Goal: Transaction & Acquisition: Purchase product/service

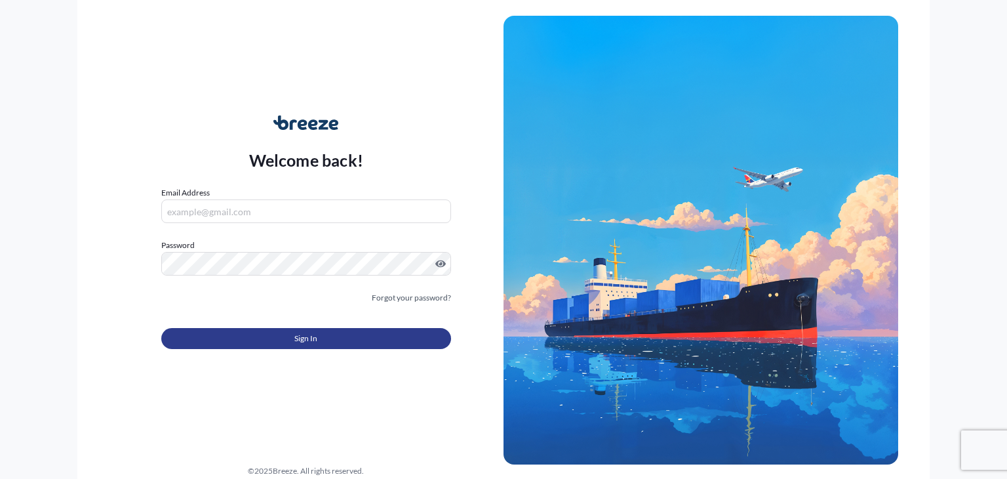
type input "[PERSON_NAME][EMAIL_ADDRESS][DOMAIN_NAME]"
click at [338, 344] on button "Sign In" at bounding box center [306, 338] width 290 height 21
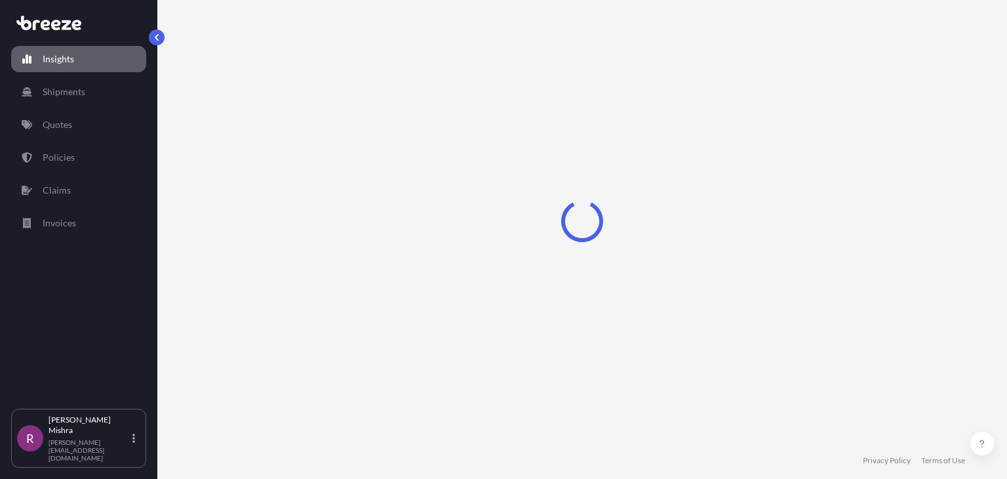
select select "2025"
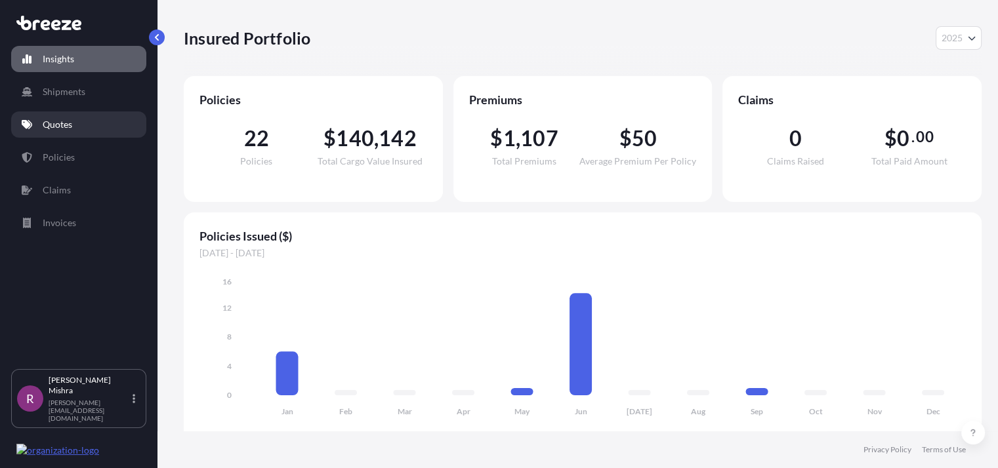
click at [80, 119] on link "Quotes" at bounding box center [78, 125] width 135 height 26
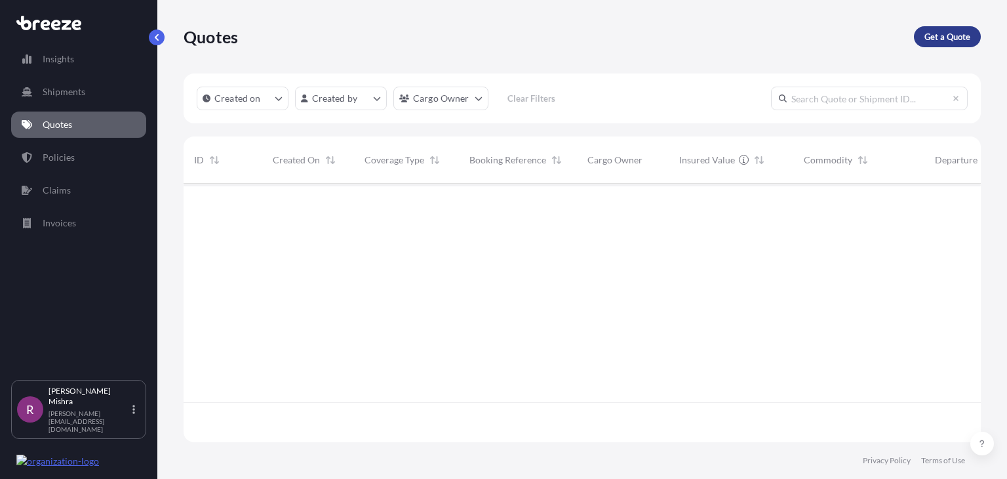
scroll to position [295, 787]
click at [952, 36] on p "Get a Quote" at bounding box center [948, 36] width 46 height 13
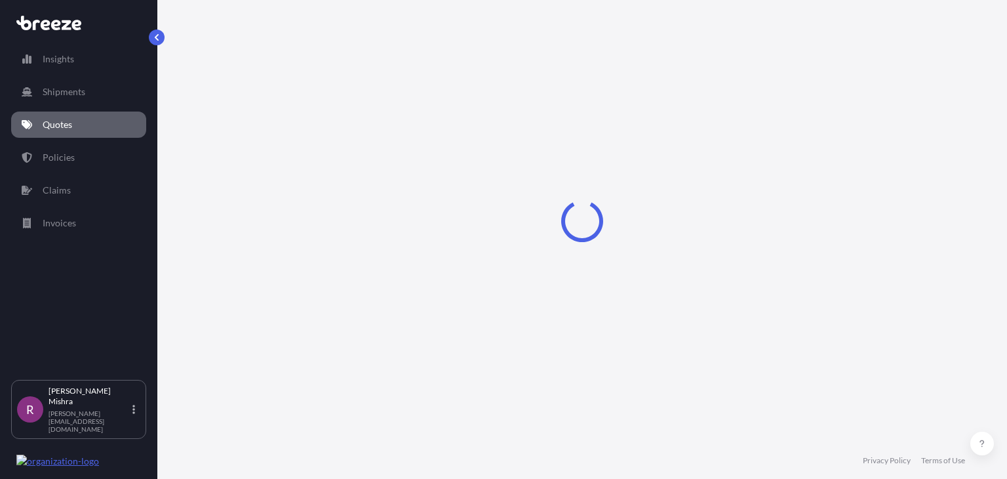
select select "Sea"
select select "1"
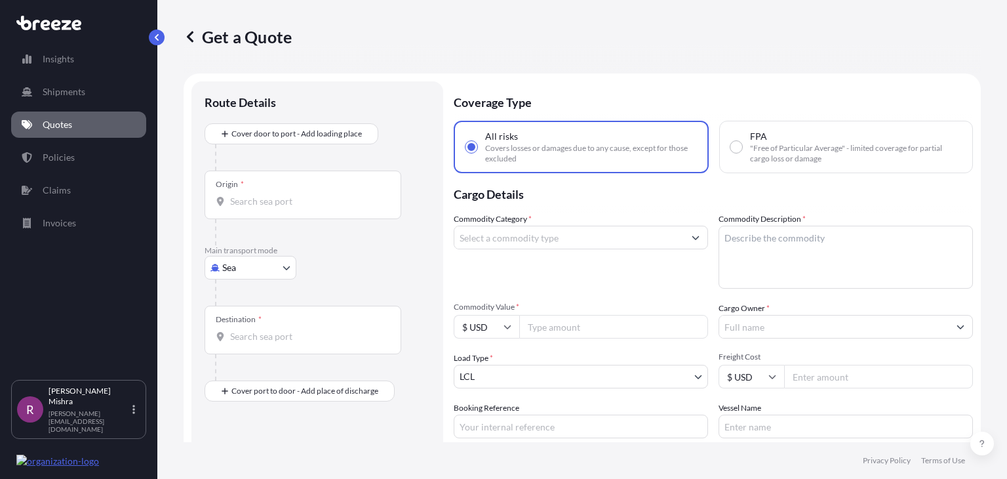
scroll to position [21, 0]
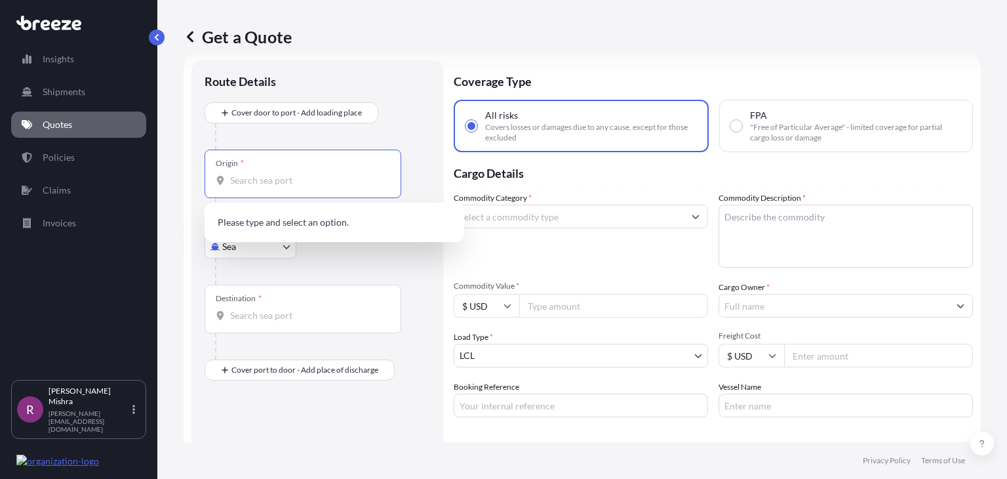
click at [253, 175] on input "Origin *" at bounding box center [307, 180] width 155 height 13
paste input "[GEOGRAPHIC_DATA]"
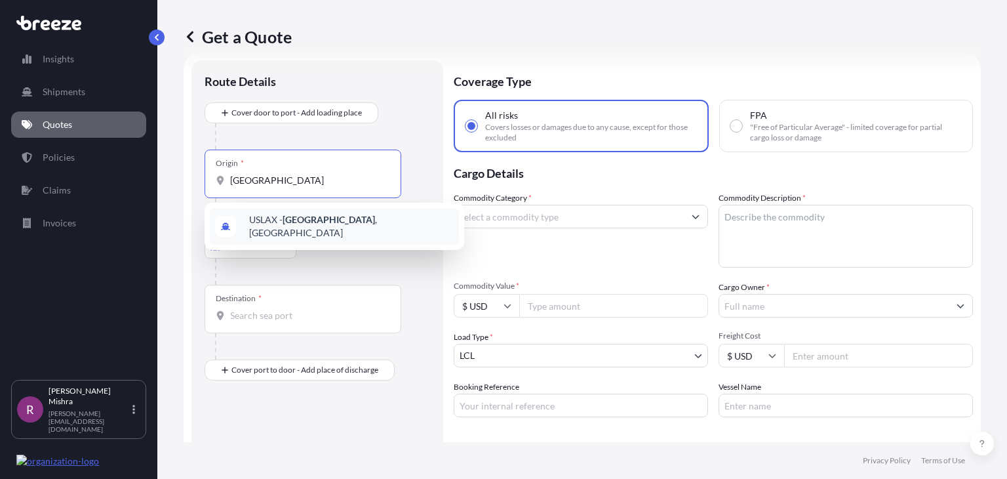
click at [344, 228] on span "USLAX - [GEOGRAPHIC_DATA] , [GEOGRAPHIC_DATA]" at bounding box center [351, 226] width 205 height 26
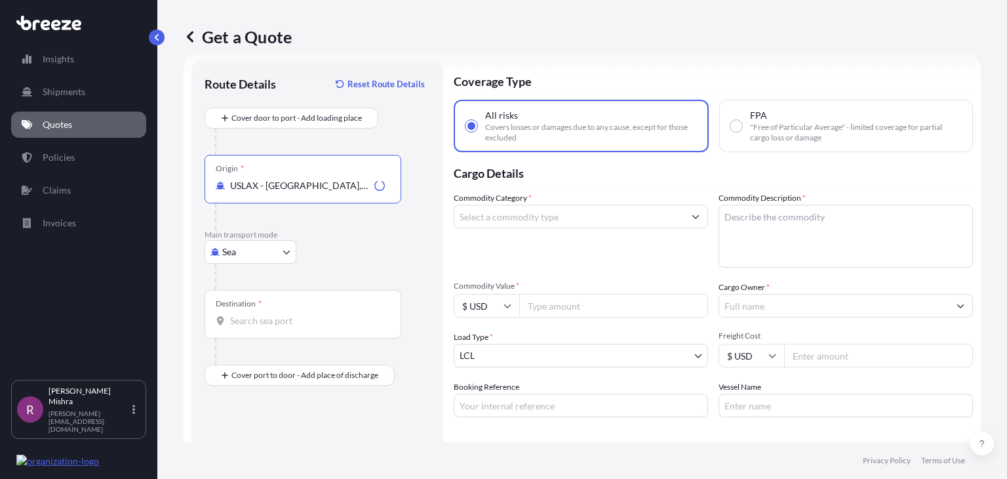
type input "USLAX - [GEOGRAPHIC_DATA], [GEOGRAPHIC_DATA]"
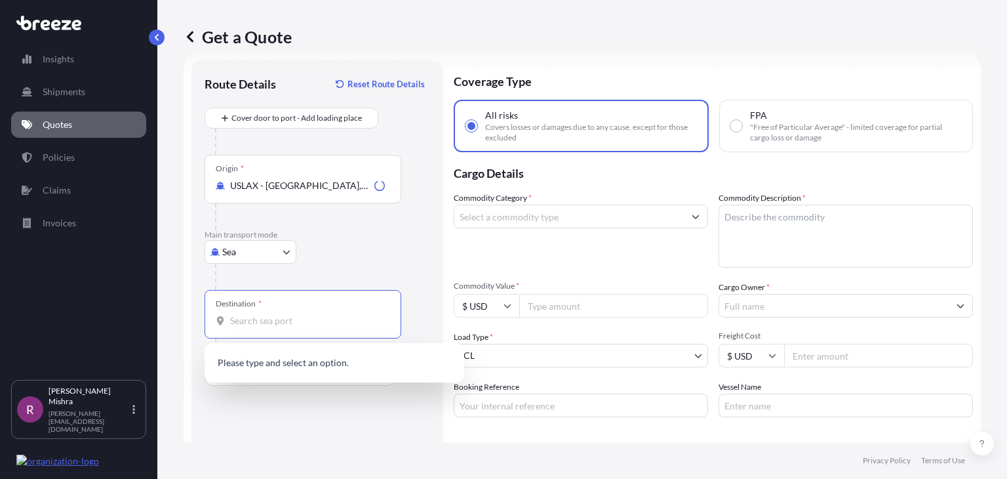
click at [296, 326] on input "Destination *" at bounding box center [307, 320] width 155 height 13
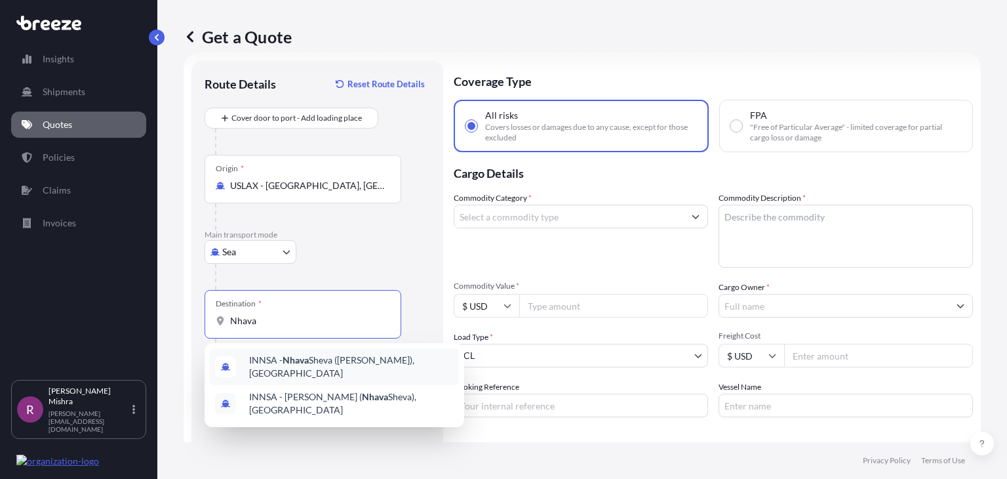
click at [350, 364] on span "INNSA - [GEOGRAPHIC_DATA] ([PERSON_NAME]), [GEOGRAPHIC_DATA]" at bounding box center [351, 367] width 205 height 26
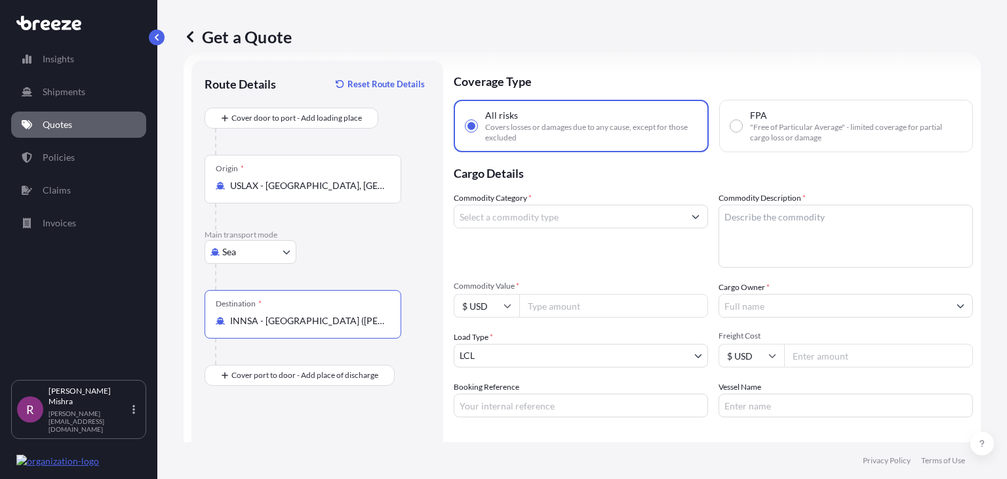
type input "INNSA - [GEOGRAPHIC_DATA] ([PERSON_NAME]), [GEOGRAPHIC_DATA]"
click at [732, 127] on input "FPA "Free of Particular Average" - limited coverage for partial cargo loss or d…" at bounding box center [737, 126] width 12 height 12
radio input "true"
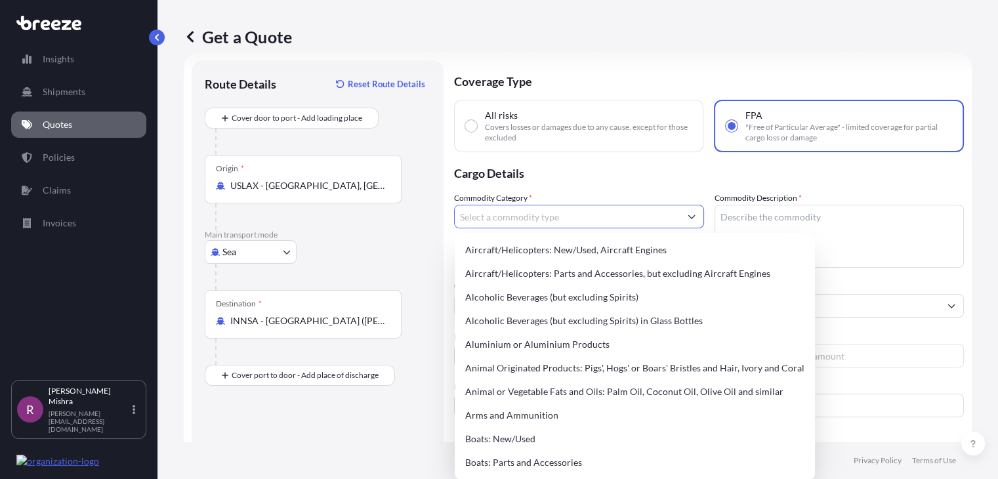
click at [590, 211] on input "Commodity Category *" at bounding box center [567, 217] width 225 height 24
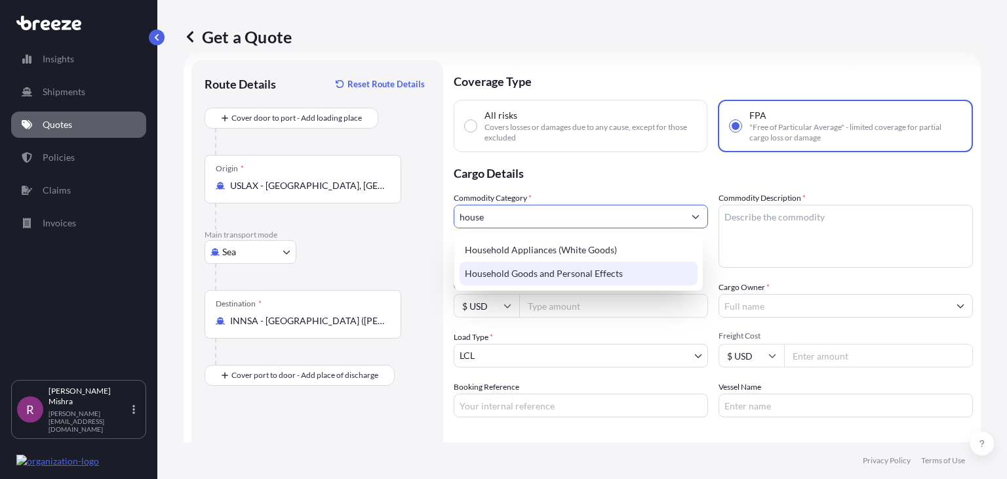
click at [590, 266] on div "Household Goods and Personal Effects" at bounding box center [579, 274] width 238 height 24
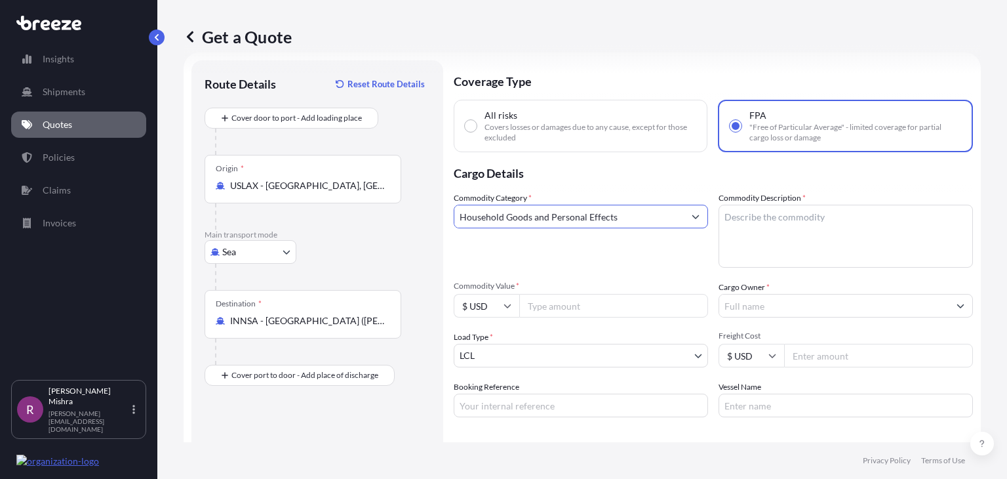
click at [529, 220] on input "Household Goods and Personal Effects" at bounding box center [570, 217] width 230 height 24
type input "Household Goods and Personal Effects"
click at [743, 222] on textarea "Commodity Description *" at bounding box center [846, 236] width 254 height 63
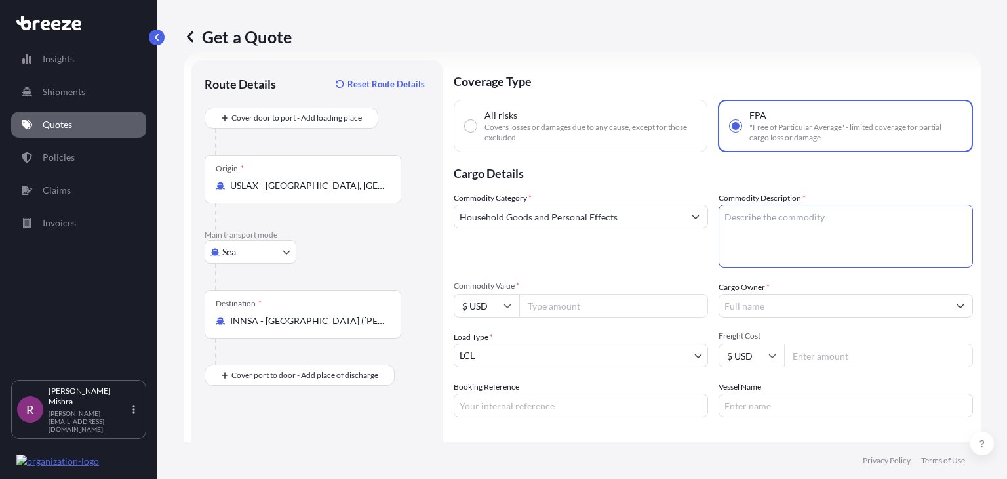
paste textarea "Household Goods and Personal Effects"
type textarea "Household Goods and Personal Effects"
click at [569, 304] on input "Commodity Value *" at bounding box center [613, 306] width 189 height 24
type input "9800"
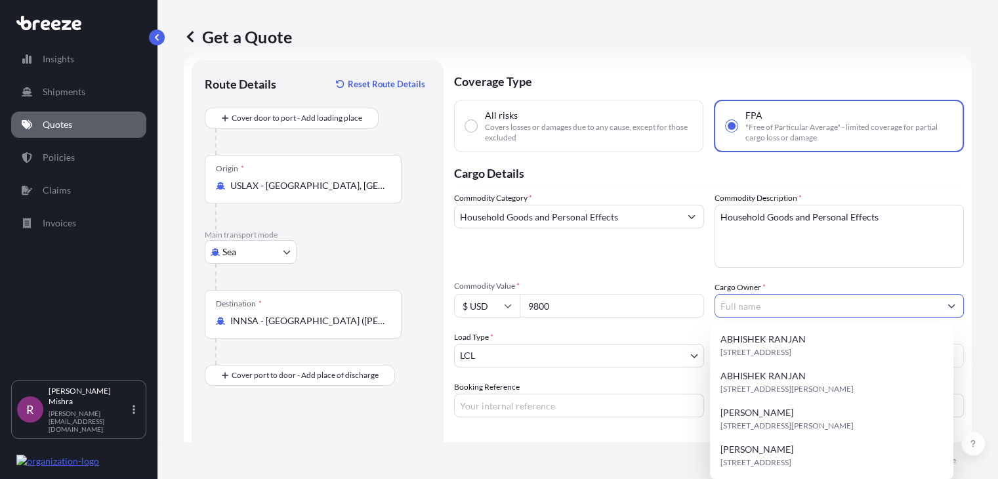
click at [737, 302] on input "Cargo Owner *" at bounding box center [827, 306] width 225 height 24
paste input "[PERSON_NAME]"
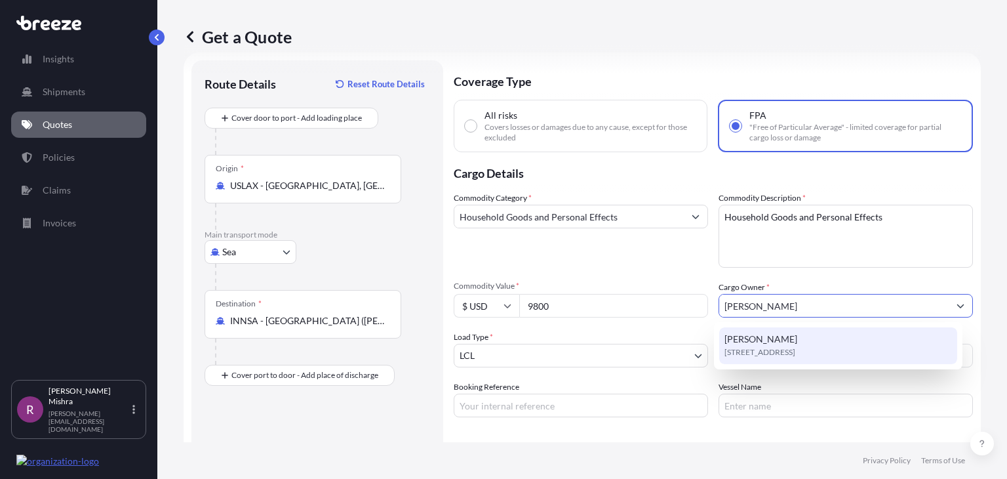
click at [756, 304] on input "[PERSON_NAME]" at bounding box center [835, 306] width 230 height 24
click at [769, 334] on span "[PERSON_NAME]" at bounding box center [761, 339] width 73 height 13
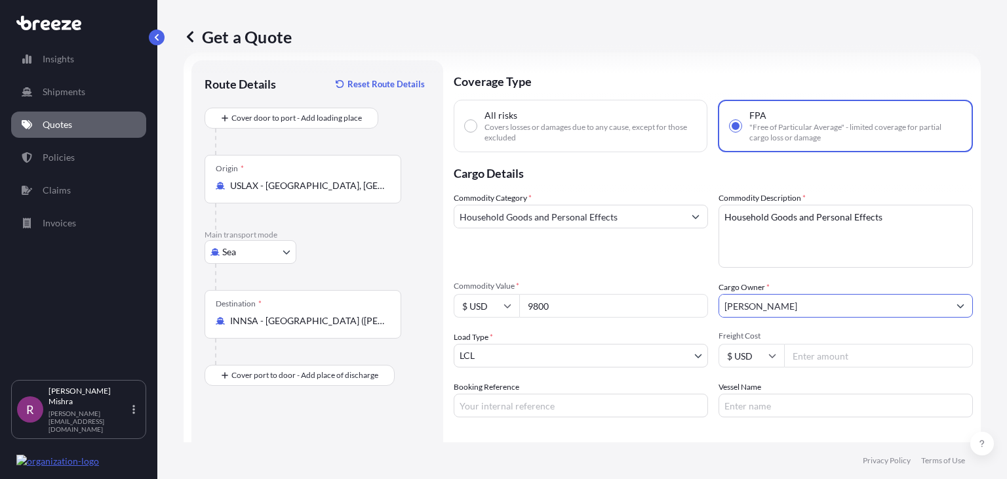
type input "[PERSON_NAME]"
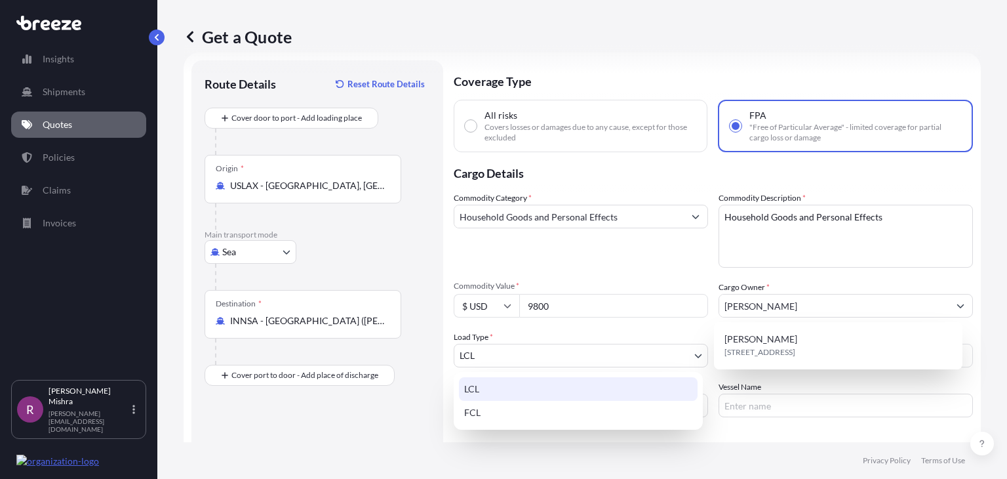
click at [610, 352] on body "1 option available. Insights Shipments Quotes Policies Claims Invoices R [PERSO…" at bounding box center [503, 239] width 1007 height 479
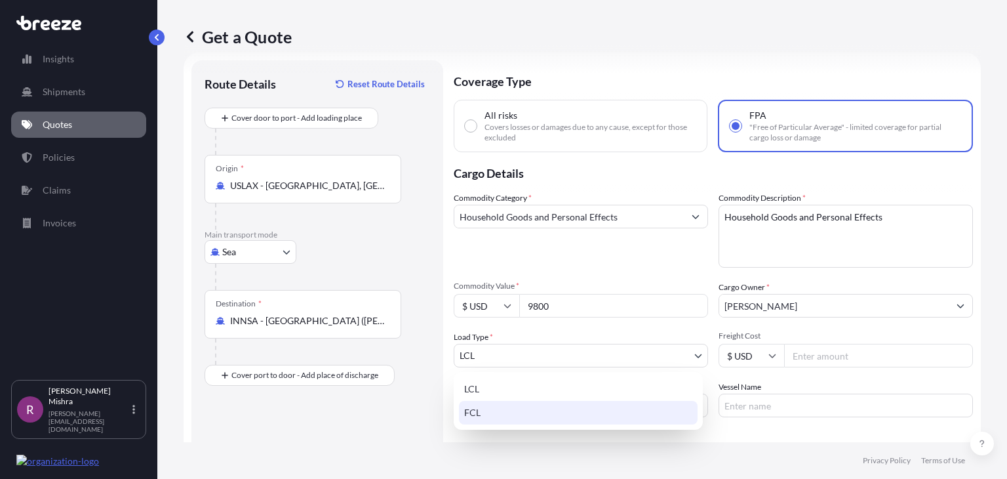
click at [498, 411] on div "FCL" at bounding box center [578, 413] width 239 height 24
select select "2"
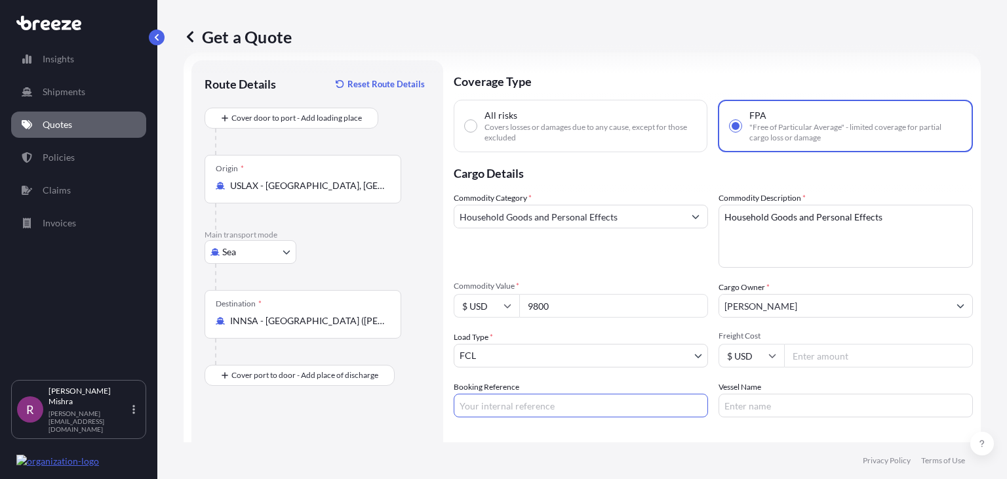
click at [510, 397] on input "Booking Reference" at bounding box center [581, 406] width 254 height 24
paste input "GIS008283-01"
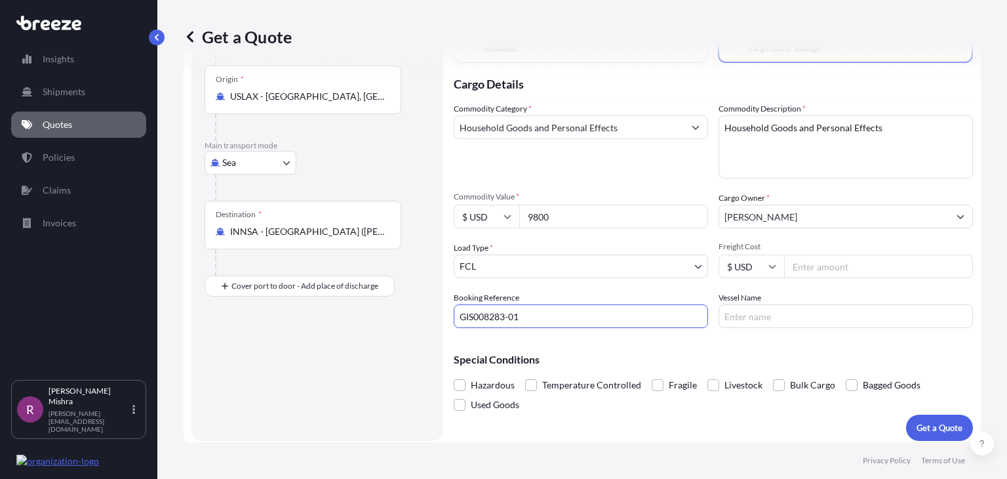
scroll to position [116, 0]
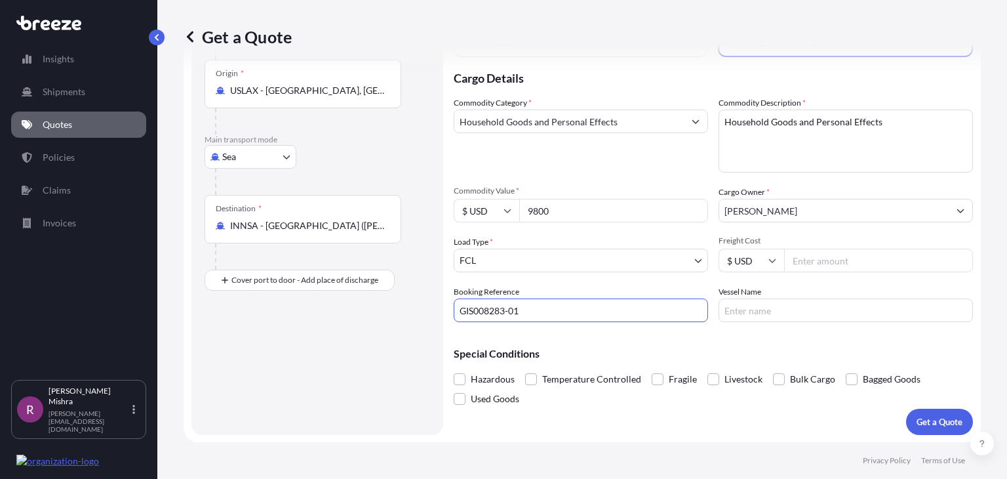
type input "GIS008283-01"
click at [917, 422] on p "Get a Quote" at bounding box center [940, 421] width 46 height 13
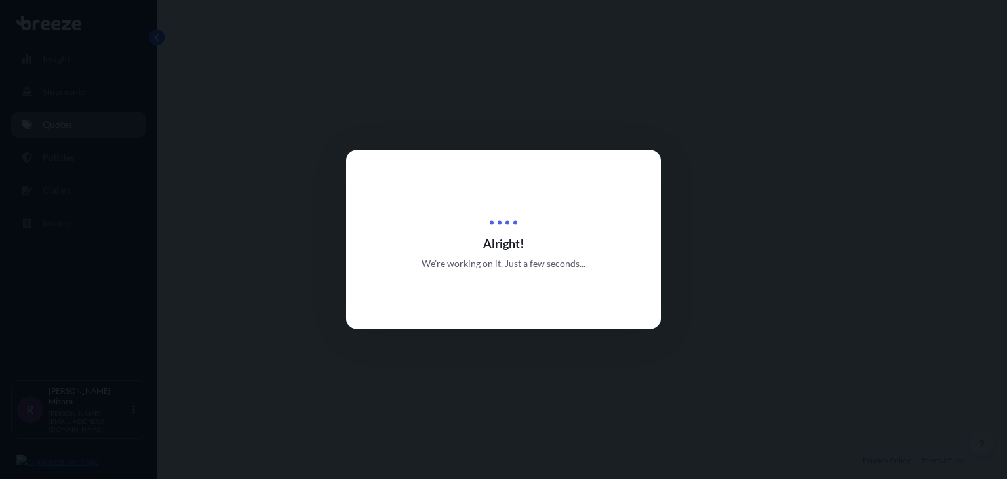
select select "Sea"
select select "2"
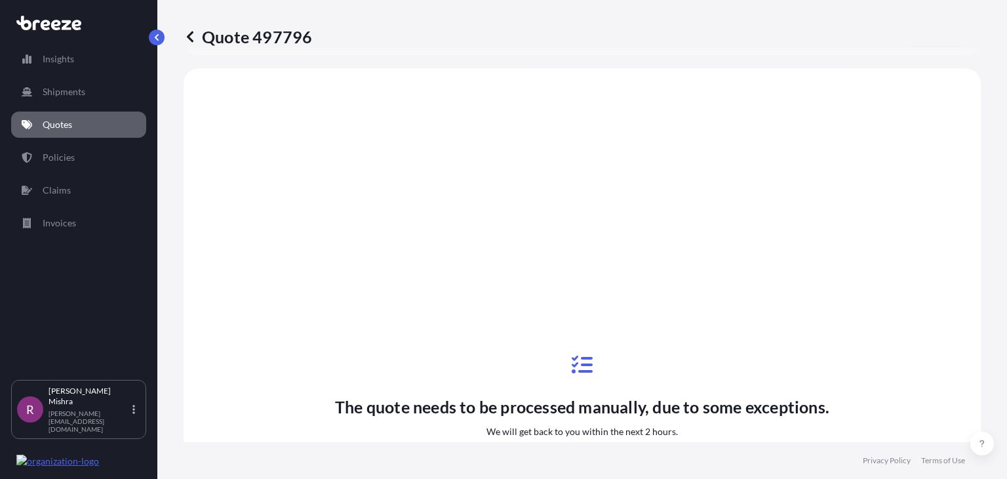
scroll to position [506, 0]
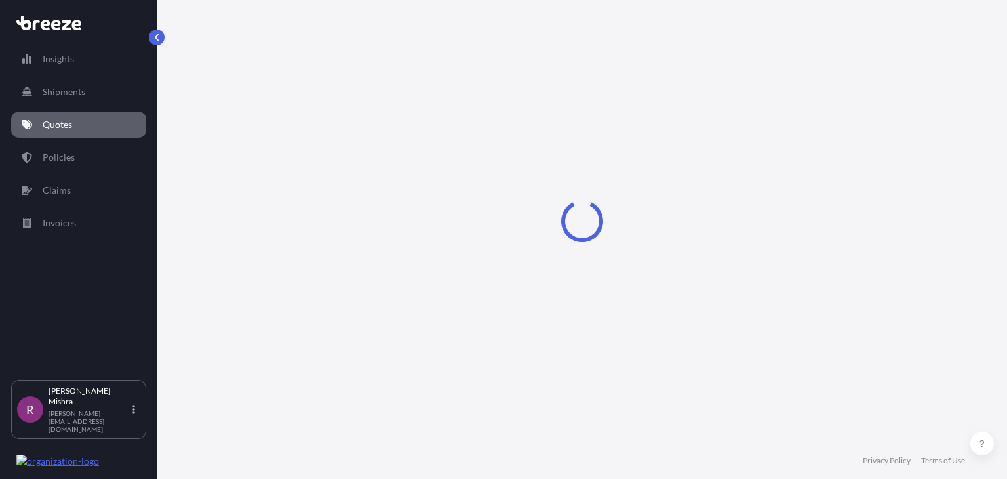
select select "Sea"
select select "2"
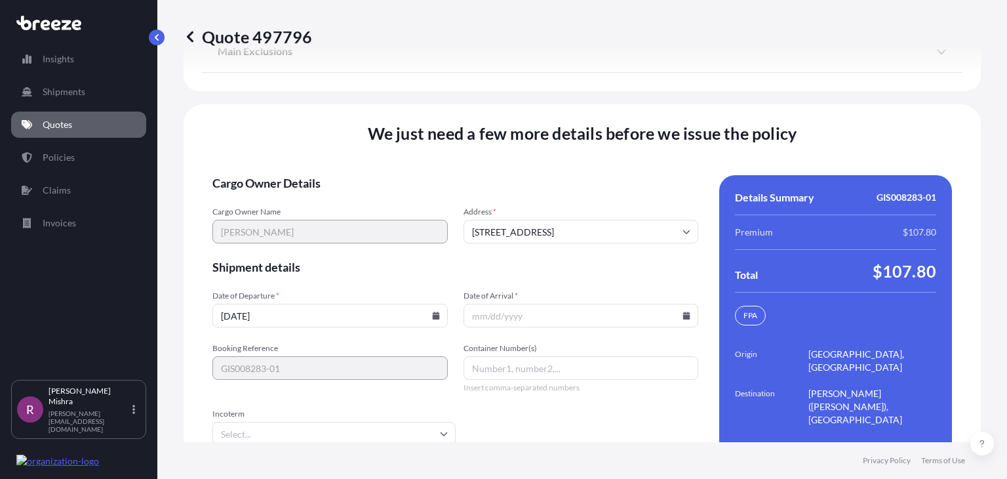
scroll to position [2051, 0]
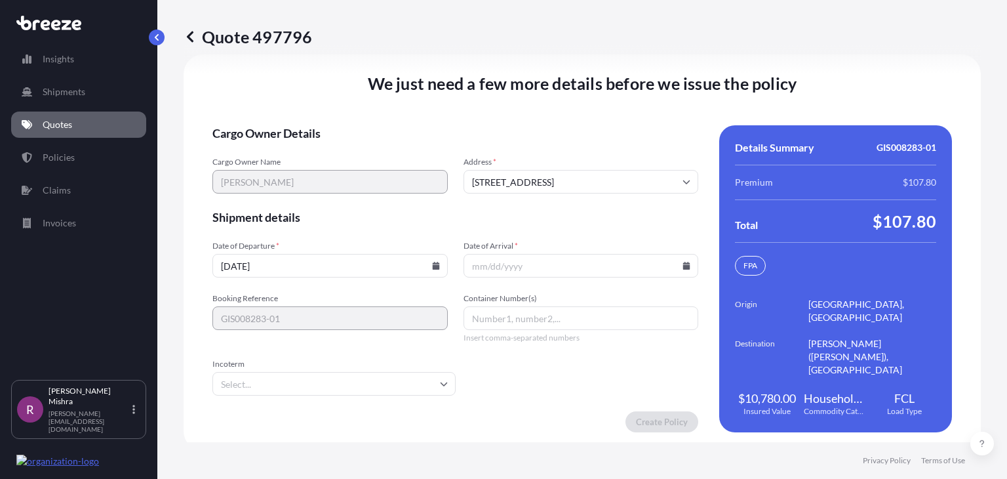
click at [284, 272] on input "08/28/2025" at bounding box center [330, 266] width 235 height 24
click at [606, 204] on form "Cargo Owner Details Cargo Owner Name SAMIR SANGANI Address * 18 Lakeside Dr, Bu…" at bounding box center [456, 278] width 486 height 307
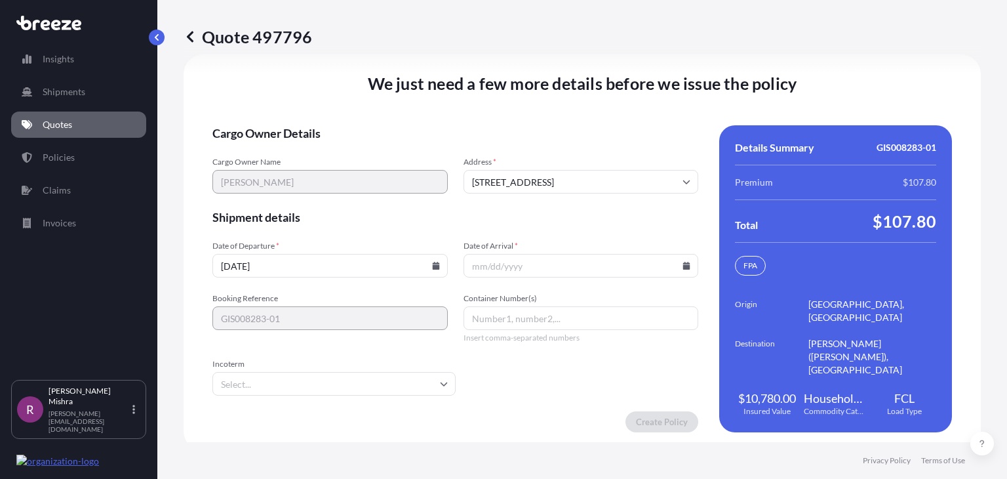
drag, startPoint x: 312, startPoint y: 261, endPoint x: 184, endPoint y: 255, distance: 128.0
click at [184, 255] on div "We just need a few more details before we issue the policy Cargo Owner Details …" at bounding box center [583, 252] width 798 height 396
type input "08/31/2025"
click at [488, 254] on input "Date of Arrival *" at bounding box center [581, 266] width 235 height 24
type input "10/10/2025"
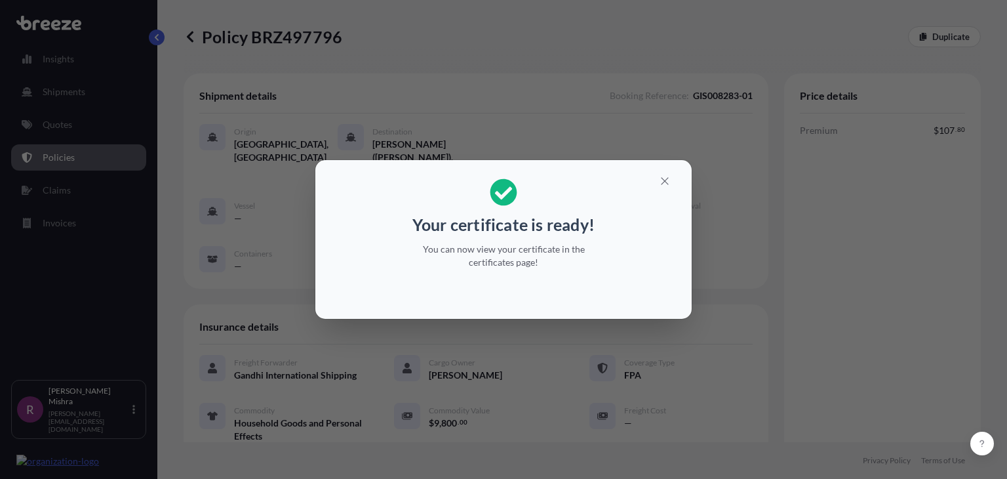
click at [907, 346] on div "Your certificate is ready! You can now view your certificate in the certificate…" at bounding box center [503, 239] width 1007 height 479
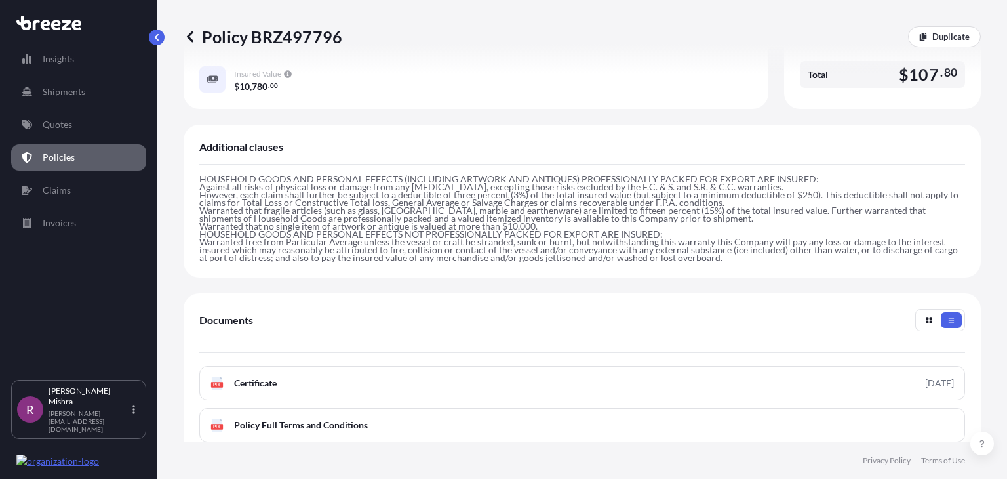
scroll to position [401, 0]
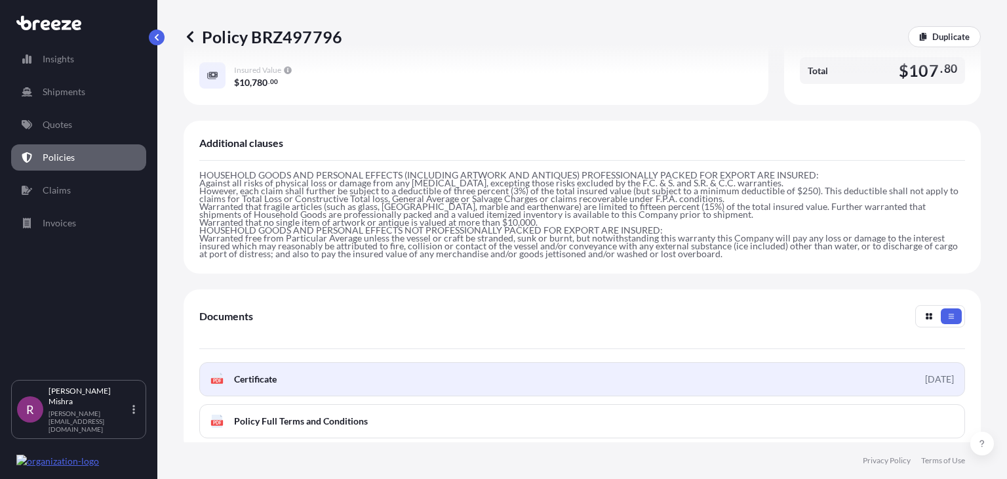
click at [483, 362] on link "PDF Certificate 2025-08-28" at bounding box center [582, 379] width 766 height 34
